Goal: Check status: Check status

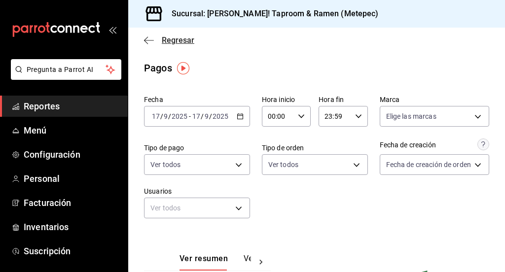
click at [146, 41] on icon "button" at bounding box center [149, 40] width 10 height 9
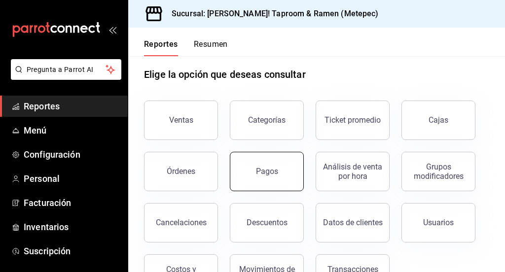
scroll to position [49, 0]
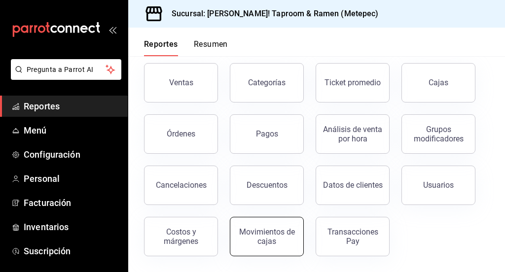
click at [253, 226] on button "Movimientos de cajas" at bounding box center [267, 236] width 74 height 39
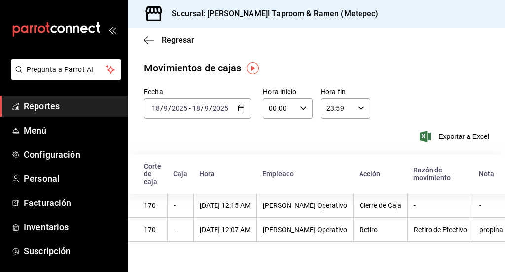
click at [228, 112] on div "[DATE] [DATE]" at bounding box center [210, 109] width 39 height 8
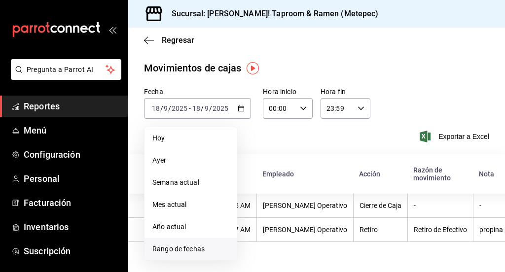
click at [186, 251] on span "Rango de fechas" at bounding box center [191, 249] width 77 height 10
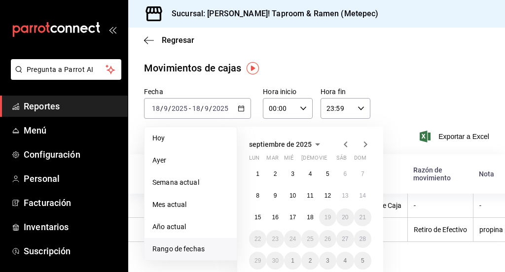
scroll to position [4, 0]
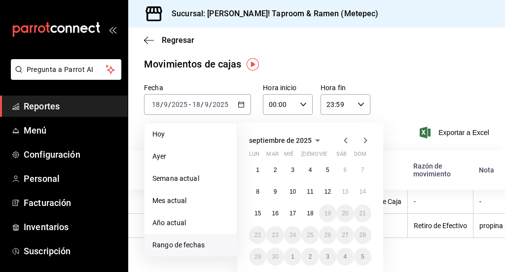
click at [345, 144] on icon "button" at bounding box center [346, 141] width 12 height 12
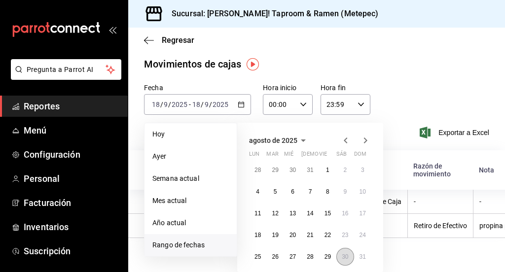
click at [345, 260] on button "30" at bounding box center [345, 257] width 17 height 18
click at [345, 259] on abbr "30" at bounding box center [345, 257] width 6 height 7
click at [345, 259] on main "Regresar Movimientos [PERSON_NAME] Fecha [DATE] [DATE] - [DATE] [DATE] [DATE] […" at bounding box center [316, 146] width 377 height 245
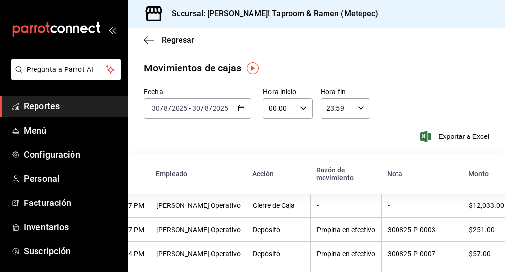
click at [204, 110] on input "8" at bounding box center [206, 109] width 5 height 8
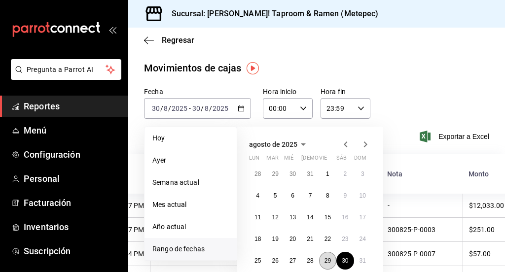
click at [327, 258] on abbr "29" at bounding box center [328, 261] width 6 height 7
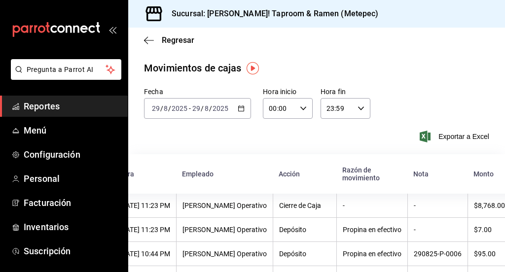
click at [240, 110] on icon "button" at bounding box center [241, 108] width 7 height 7
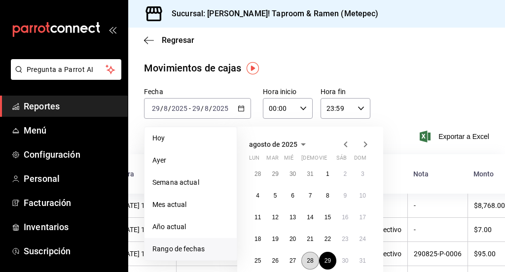
click at [310, 255] on button "28" at bounding box center [310, 261] width 17 height 18
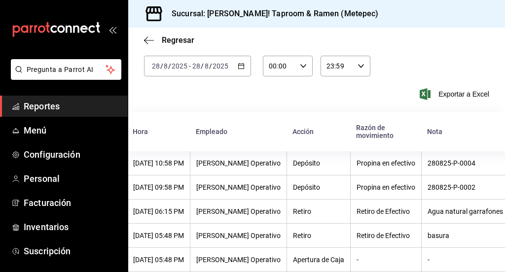
scroll to position [0, 107]
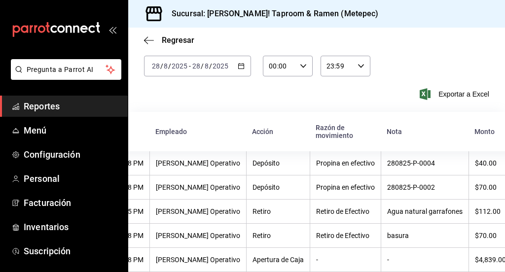
click at [238, 63] on icon "button" at bounding box center [241, 66] width 7 height 7
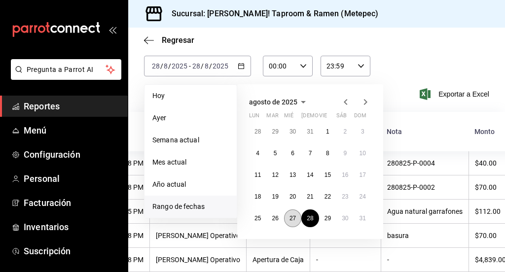
click at [292, 215] on abbr "27" at bounding box center [293, 218] width 6 height 7
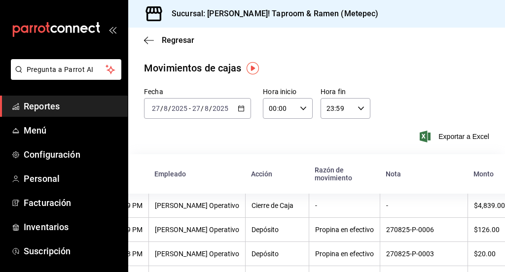
click at [240, 111] on \(Stroke\) "button" at bounding box center [241, 108] width 6 height 5
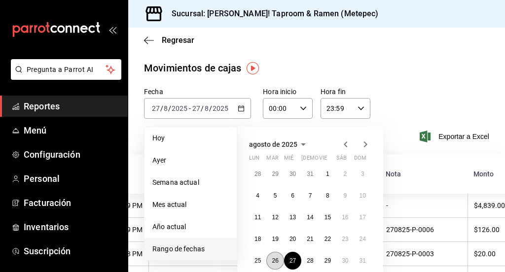
click at [280, 265] on button "26" at bounding box center [275, 261] width 17 height 18
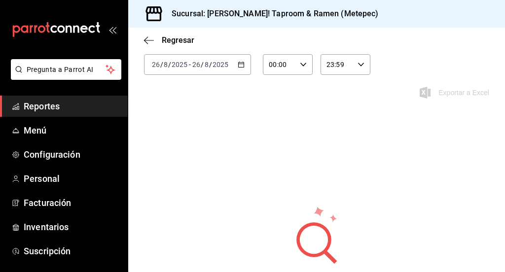
scroll to position [55, 0]
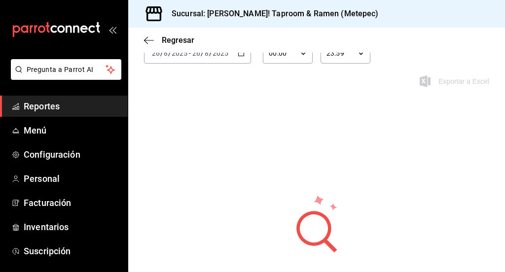
click at [242, 56] on icon "button" at bounding box center [241, 53] width 7 height 7
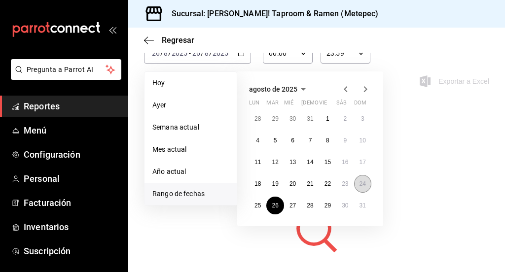
click at [366, 181] on button "24" at bounding box center [362, 184] width 17 height 18
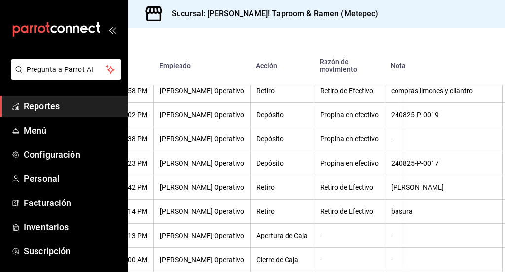
scroll to position [290, 136]
